Goal: Entertainment & Leisure: Consume media (video, audio)

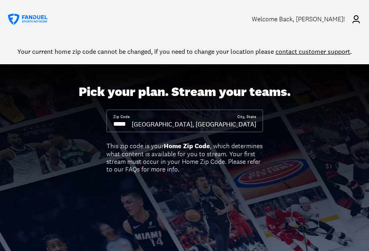
click at [294, 17] on div "Welcome Back , [PERSON_NAME]!" at bounding box center [298, 19] width 93 height 8
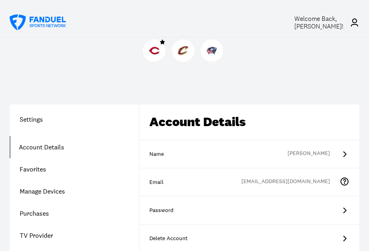
click at [151, 49] on img at bounding box center [154, 50] width 10 height 10
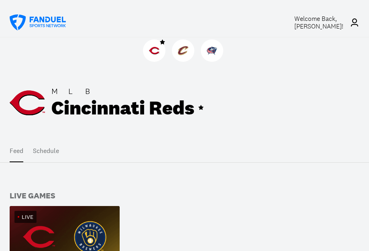
click at [157, 49] on img at bounding box center [154, 50] width 10 height 10
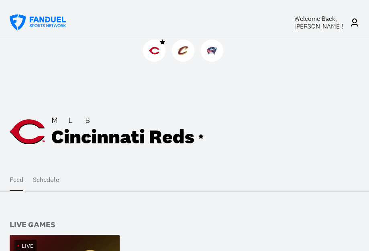
click at [53, 241] on div "Live" at bounding box center [65, 246] width 110 height 22
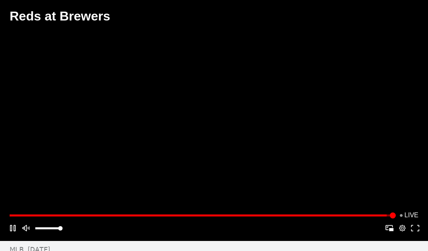
scroll to position [29, 0]
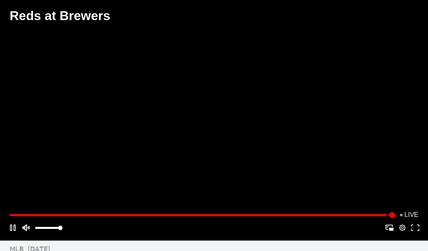
click at [22, 232] on button "Mute" at bounding box center [25, 227] width 13 height 13
click at [24, 234] on button "Mute" at bounding box center [25, 227] width 13 height 13
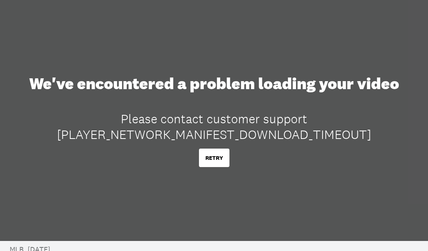
click at [207, 169] on div "We've encountered a problem loading your video Please contact customer support …" at bounding box center [214, 120] width 428 height 125
drag, startPoint x: 218, startPoint y: 151, endPoint x: 210, endPoint y: 155, distance: 9.3
click at [210, 155] on button "RETRY" at bounding box center [214, 158] width 31 height 18
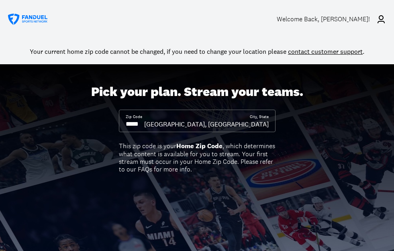
click at [314, 19] on div "Welcome Back , [PERSON_NAME]!" at bounding box center [323, 19] width 93 height 8
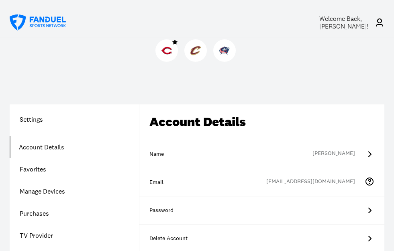
click at [164, 54] on img at bounding box center [166, 50] width 10 height 10
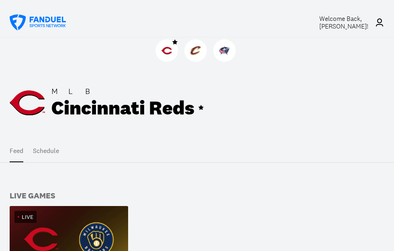
click at [99, 215] on div "Live" at bounding box center [69, 217] width 118 height 22
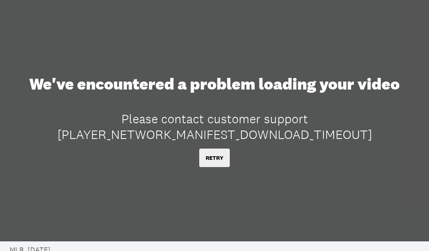
click at [226, 161] on button "RETRY" at bounding box center [214, 158] width 31 height 18
click at [215, 159] on button "RETRY" at bounding box center [214, 158] width 31 height 18
click at [215, 158] on button "RETRY" at bounding box center [214, 158] width 31 height 18
